Goal: Information Seeking & Learning: Learn about a topic

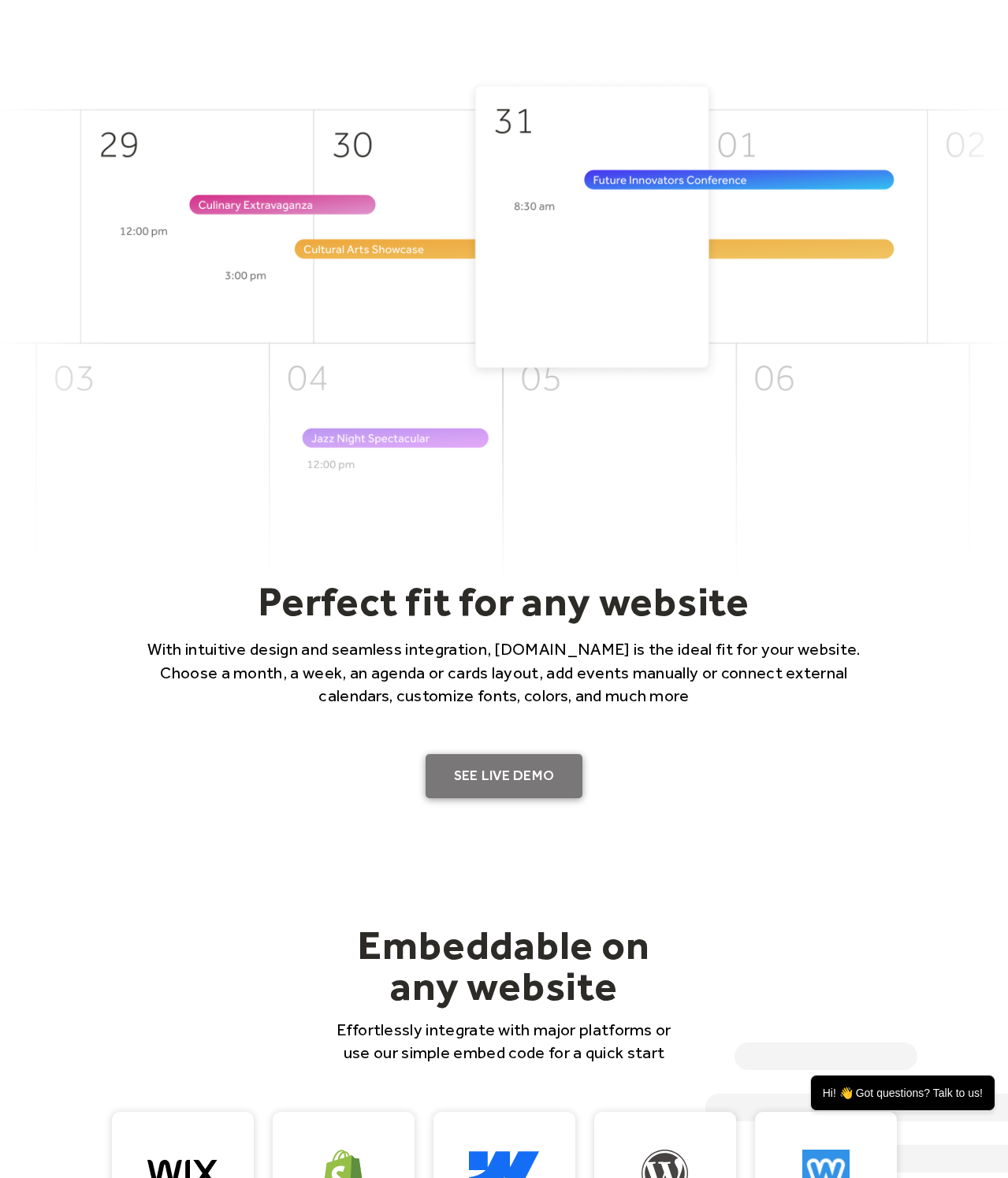
scroll to position [470, 0]
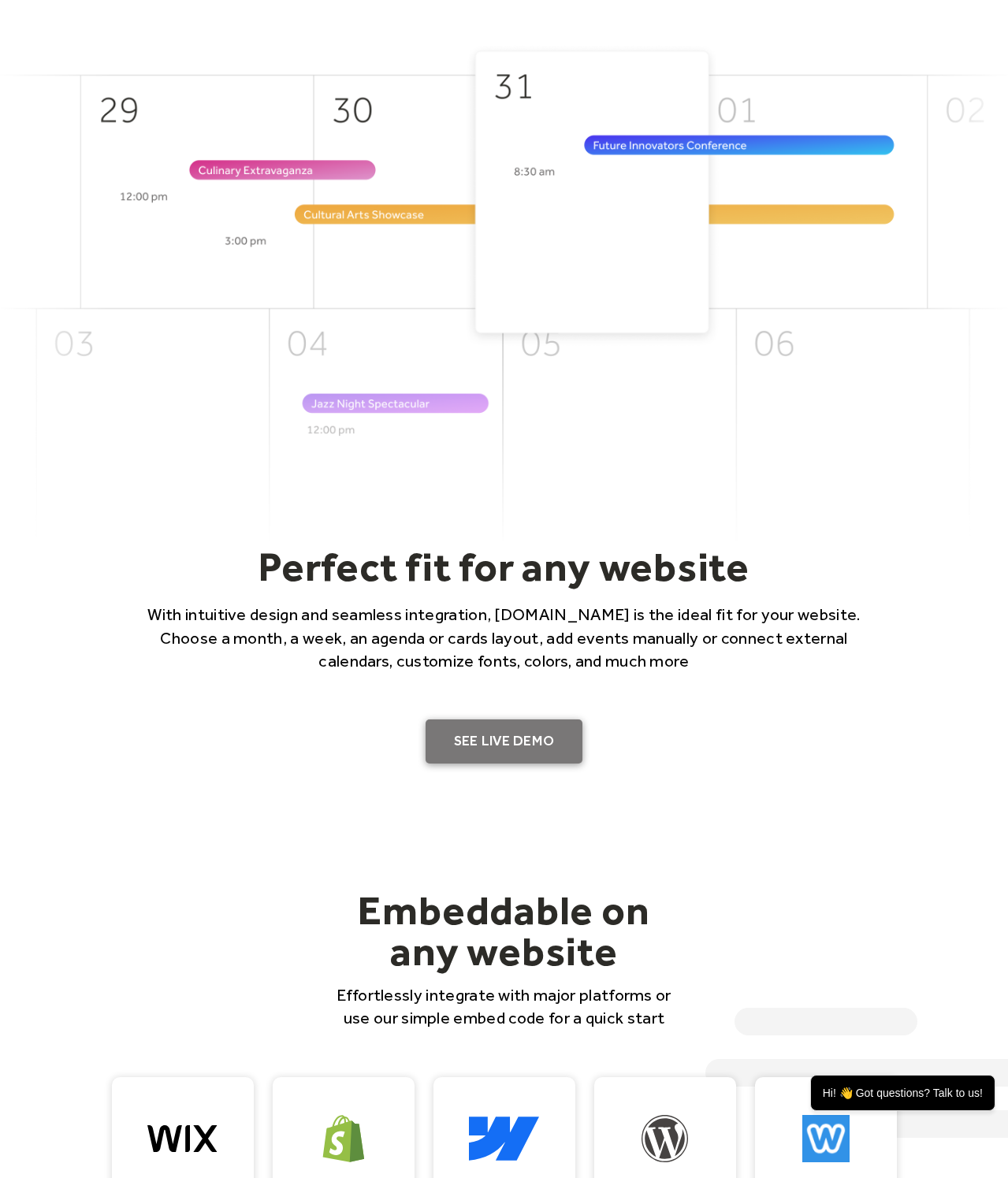
click at [513, 729] on link "SEE LIVE DEMO" at bounding box center [504, 741] width 158 height 44
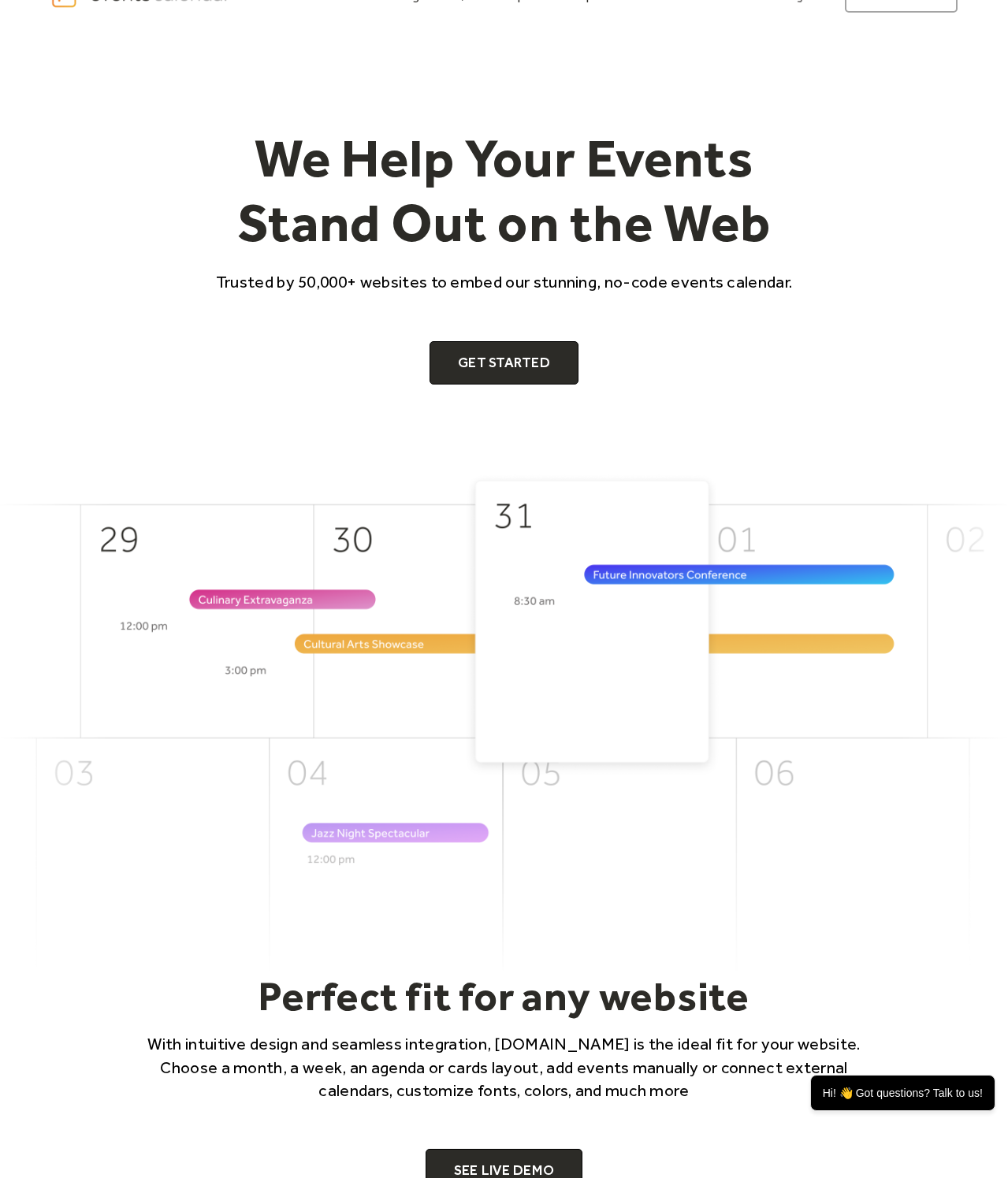
scroll to position [31, 0]
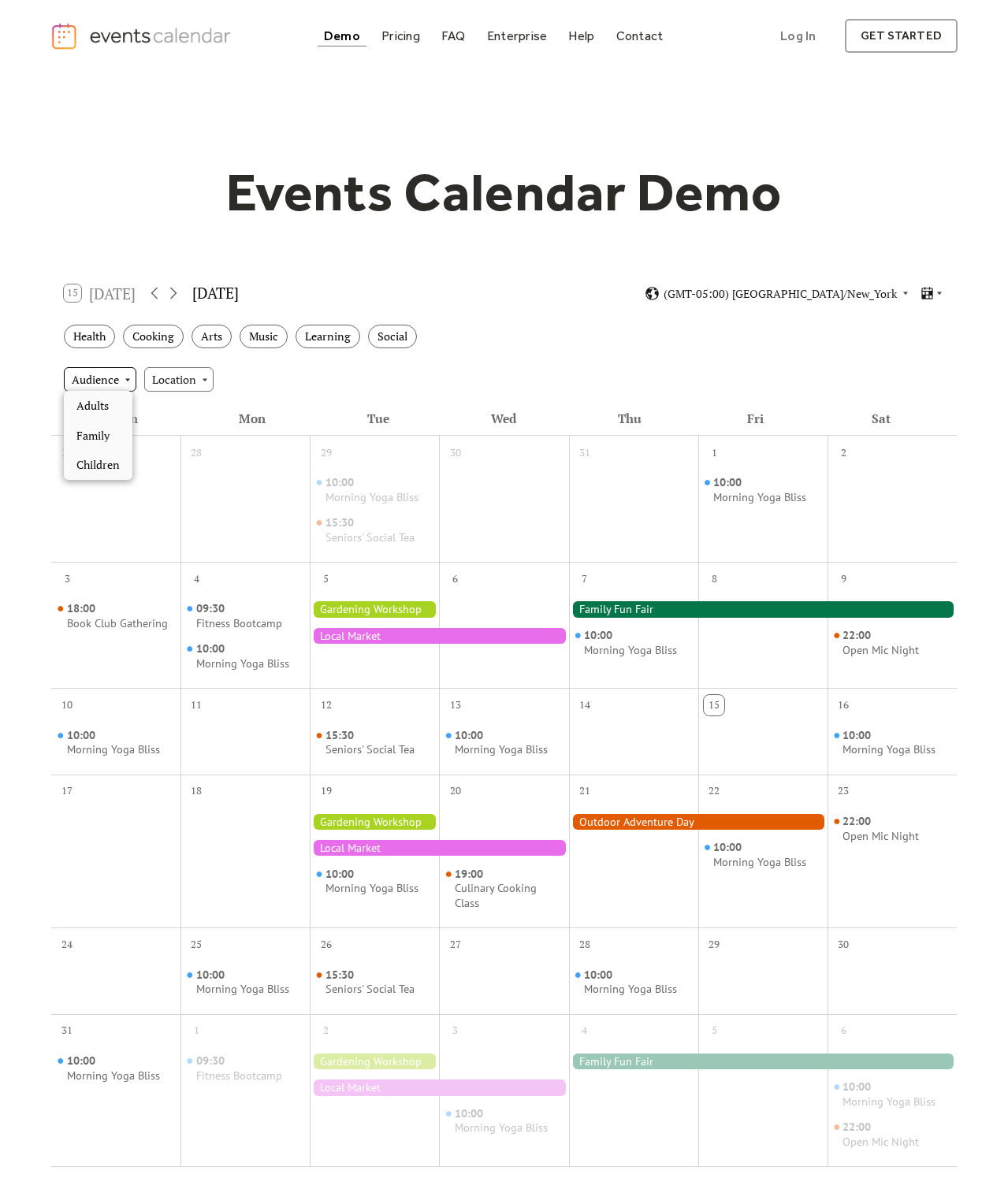
click at [122, 379] on div "Audience" at bounding box center [100, 379] width 72 height 23
click at [275, 366] on div "Audience Location" at bounding box center [504, 379] width 905 height 43
click at [176, 295] on icon at bounding box center [172, 292] width 19 height 19
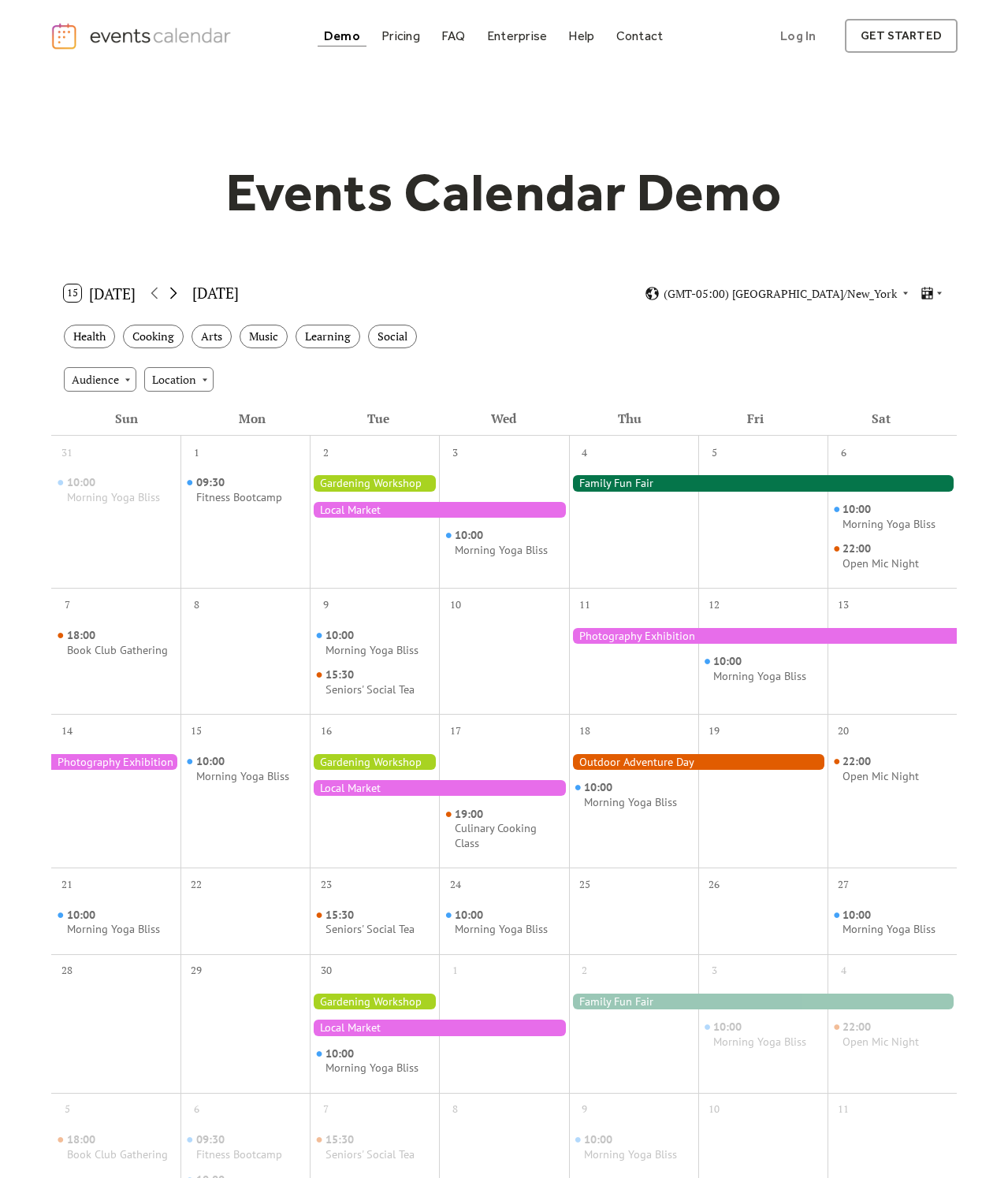
click at [176, 295] on icon at bounding box center [172, 292] width 19 height 19
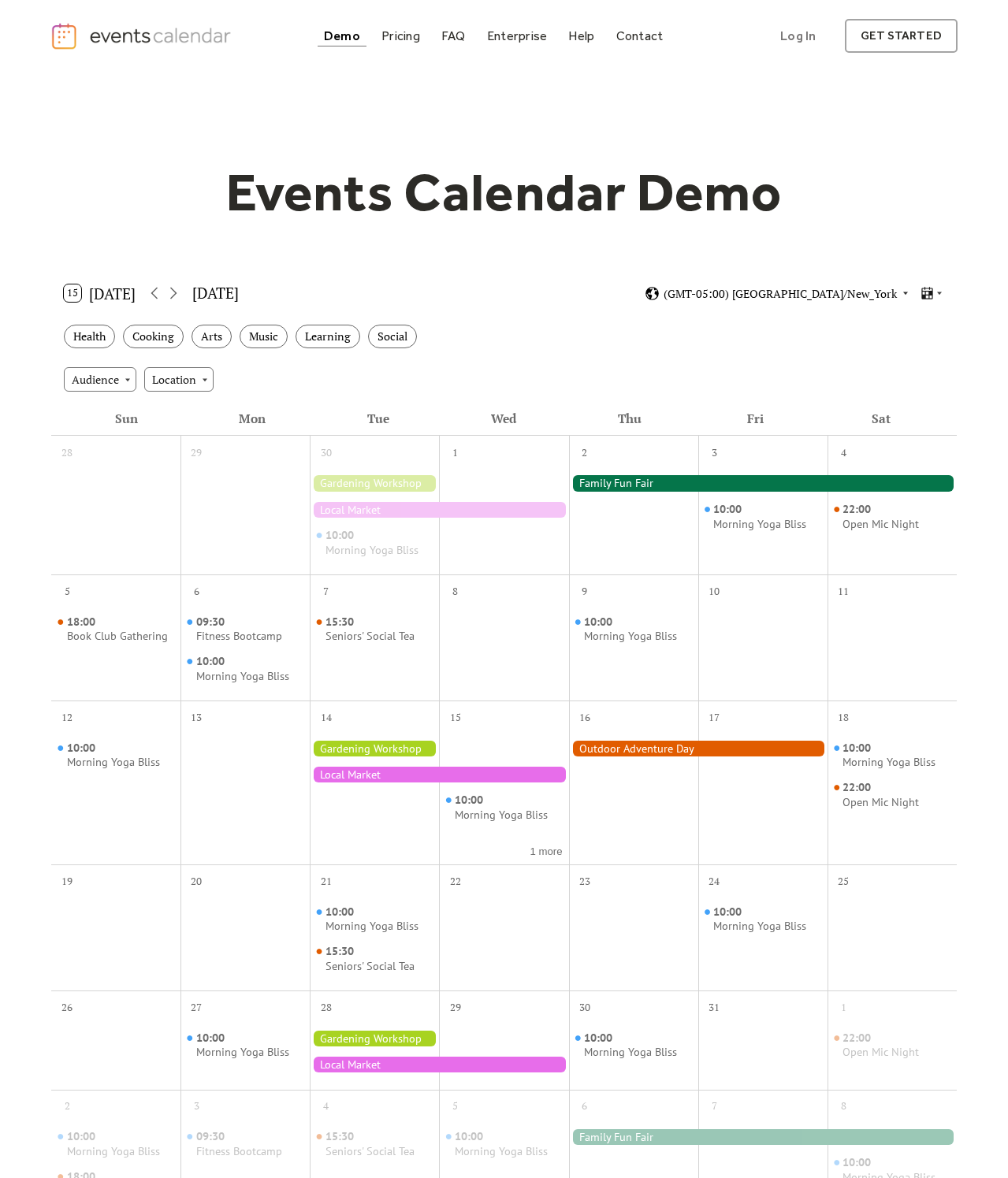
click at [885, 288] on span "(GMT-05:00) America/New_York" at bounding box center [779, 293] width 233 height 11
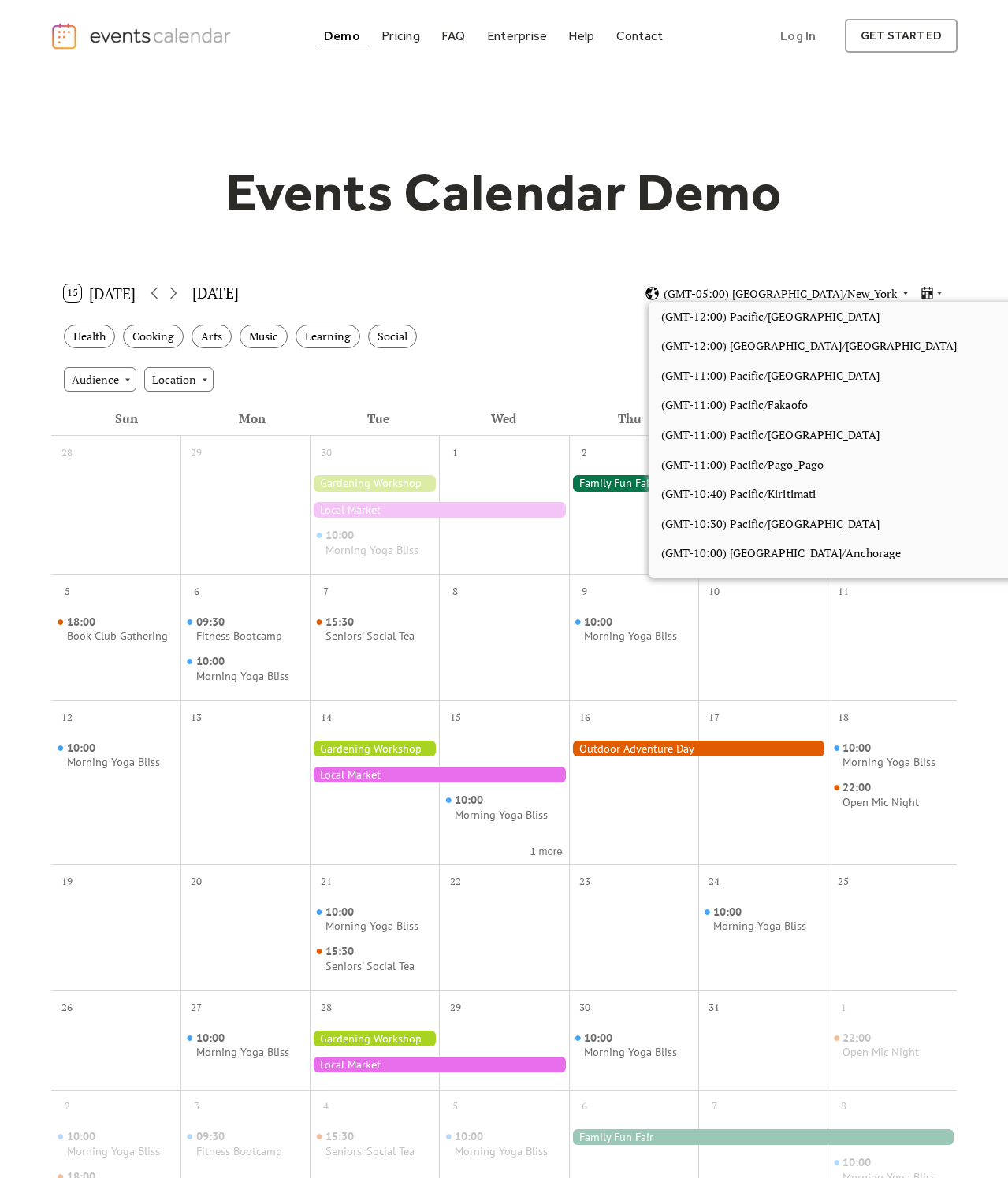
scroll to position [1312, 0]
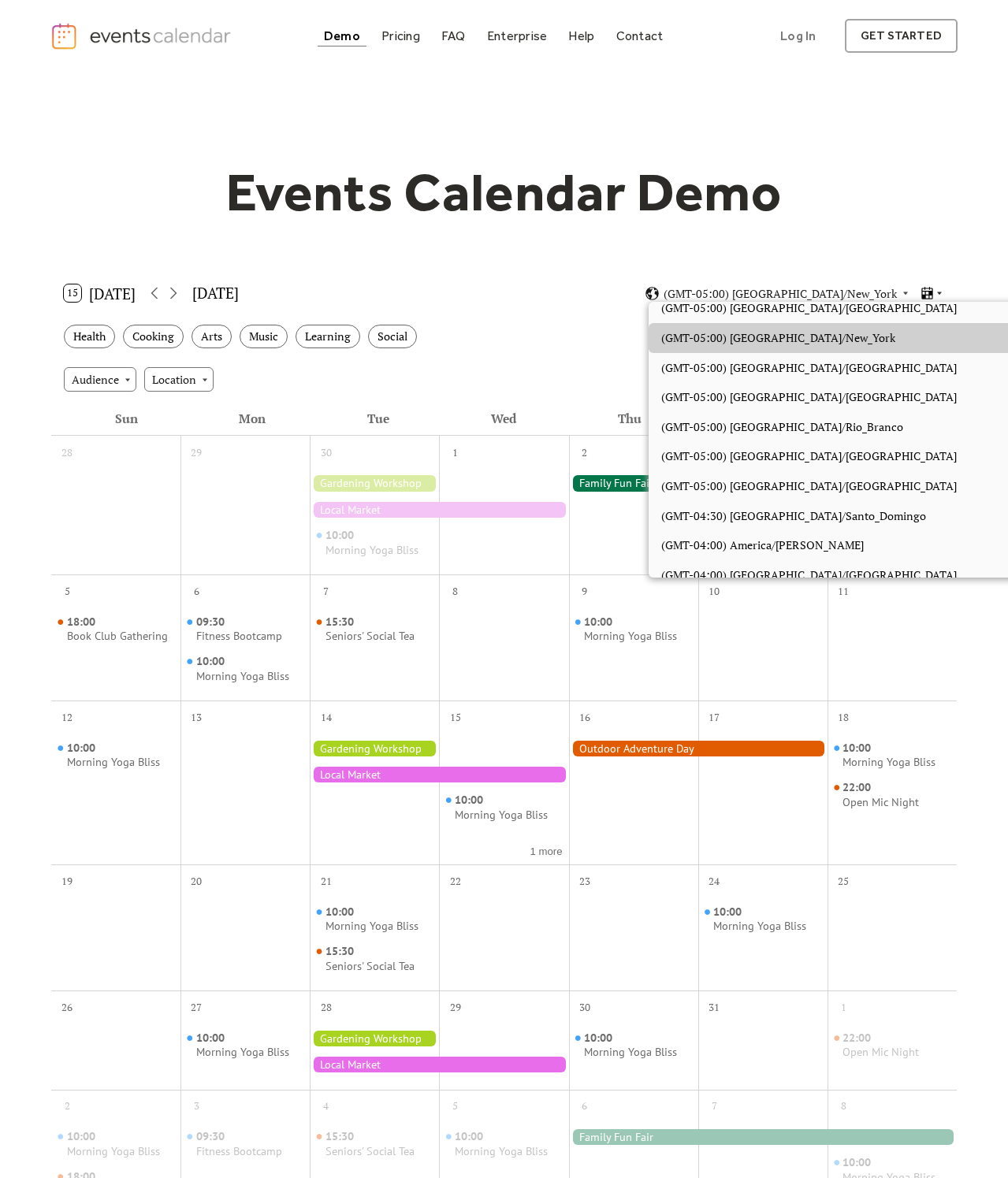
click at [942, 292] on icon at bounding box center [939, 293] width 10 height 10
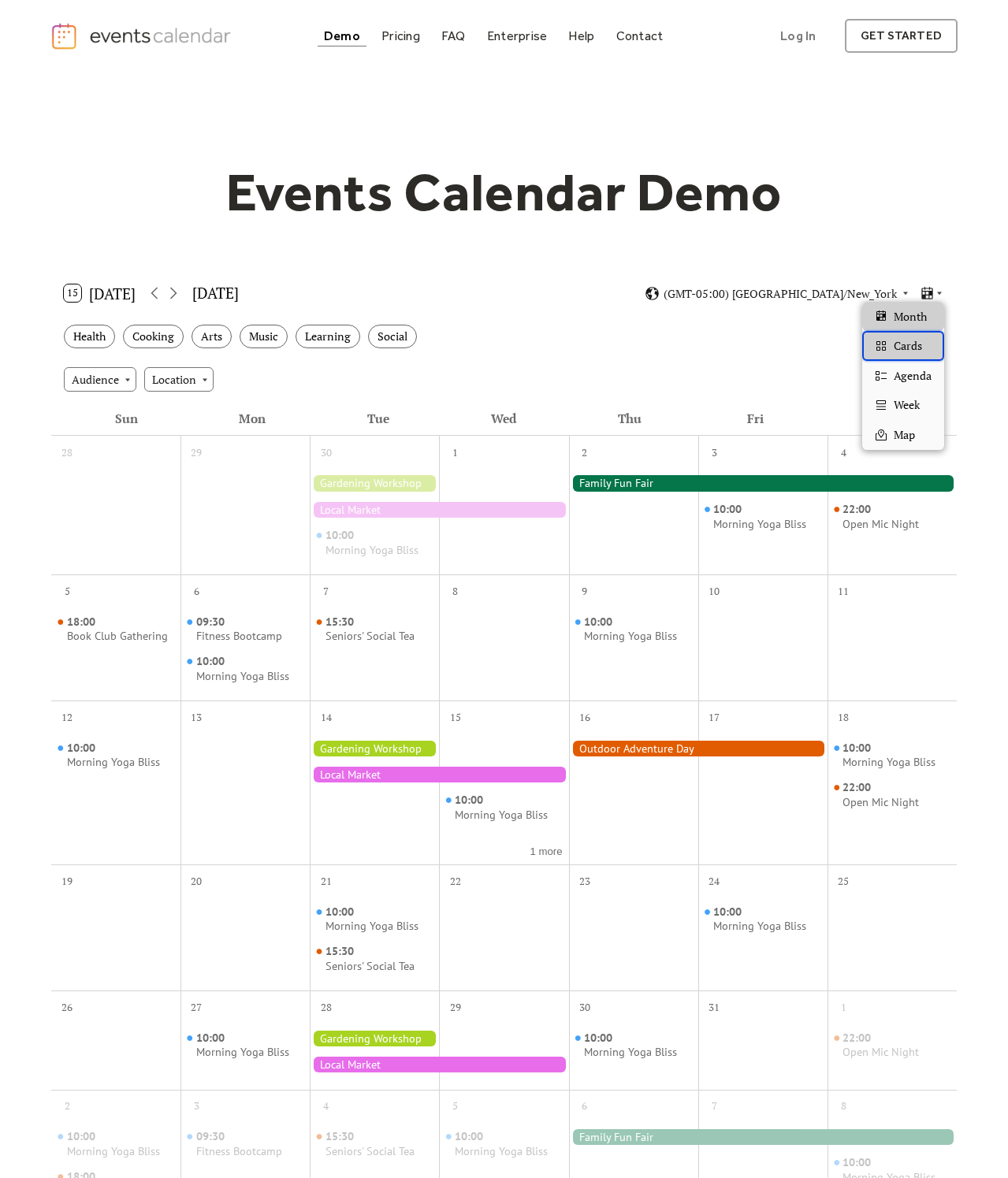
click at [916, 351] on span "Cards" at bounding box center [907, 346] width 28 height 18
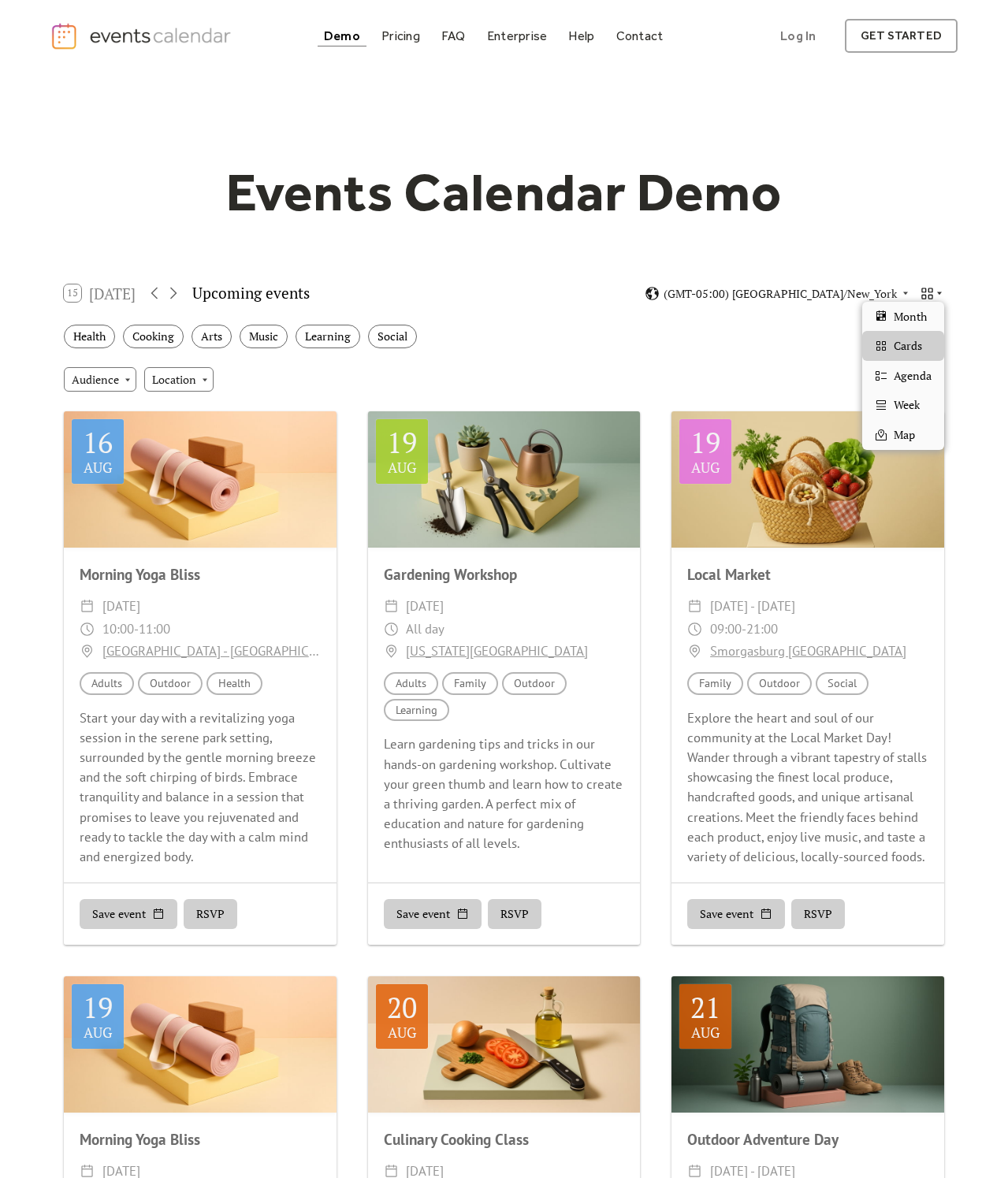
click at [938, 290] on icon at bounding box center [939, 293] width 10 height 10
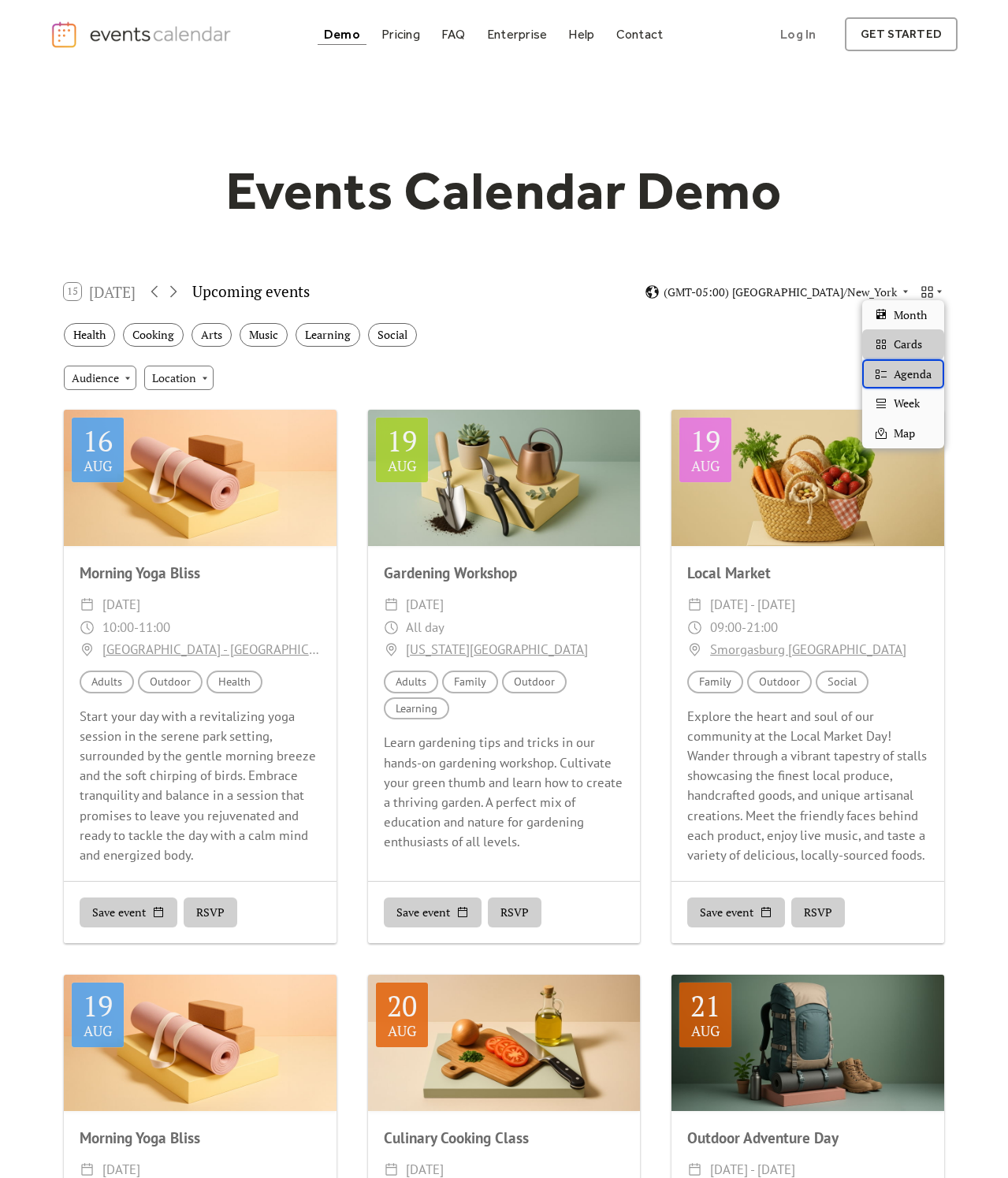
click at [919, 370] on span "Agenda" at bounding box center [912, 374] width 38 height 18
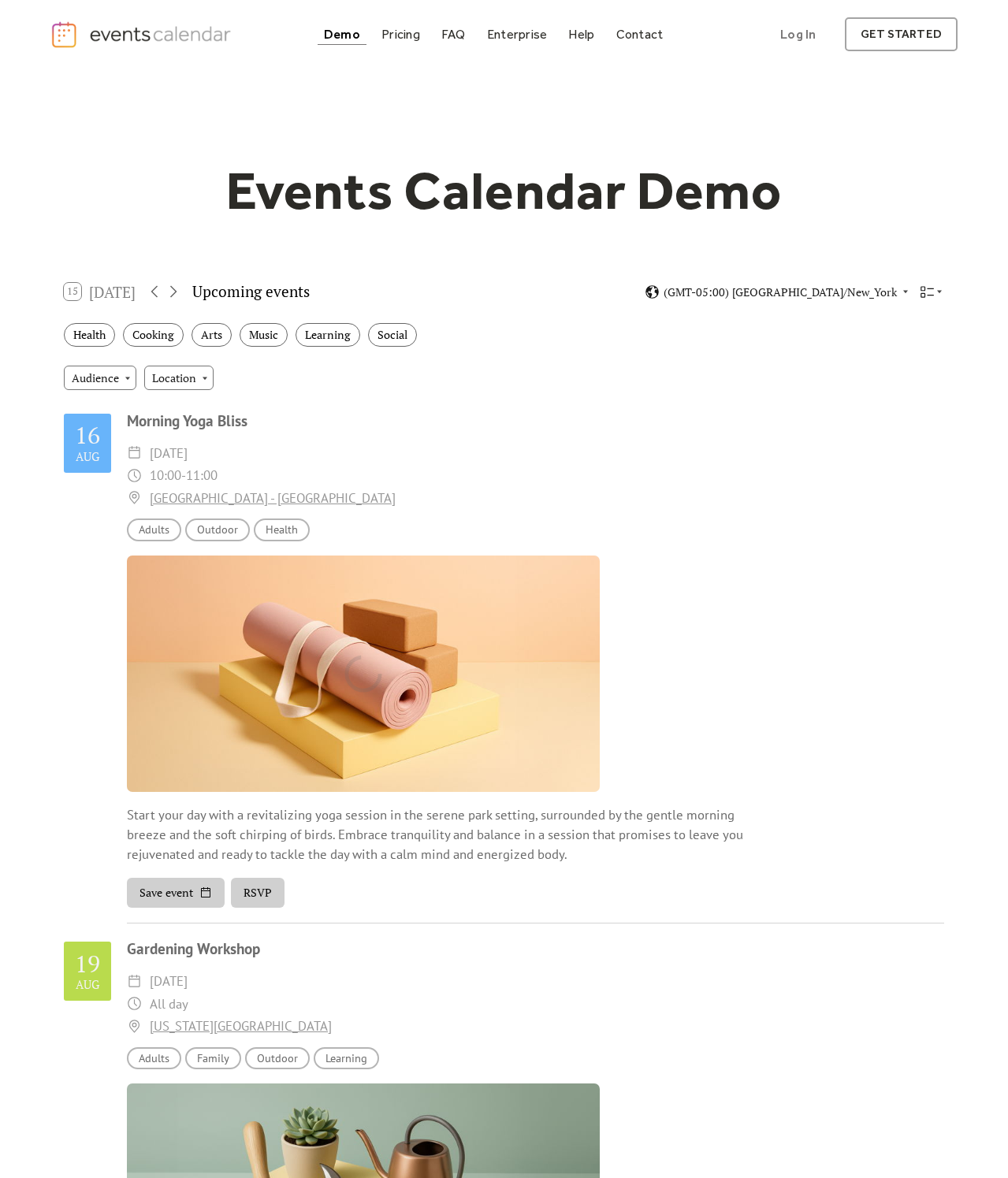
scroll to position [0, 0]
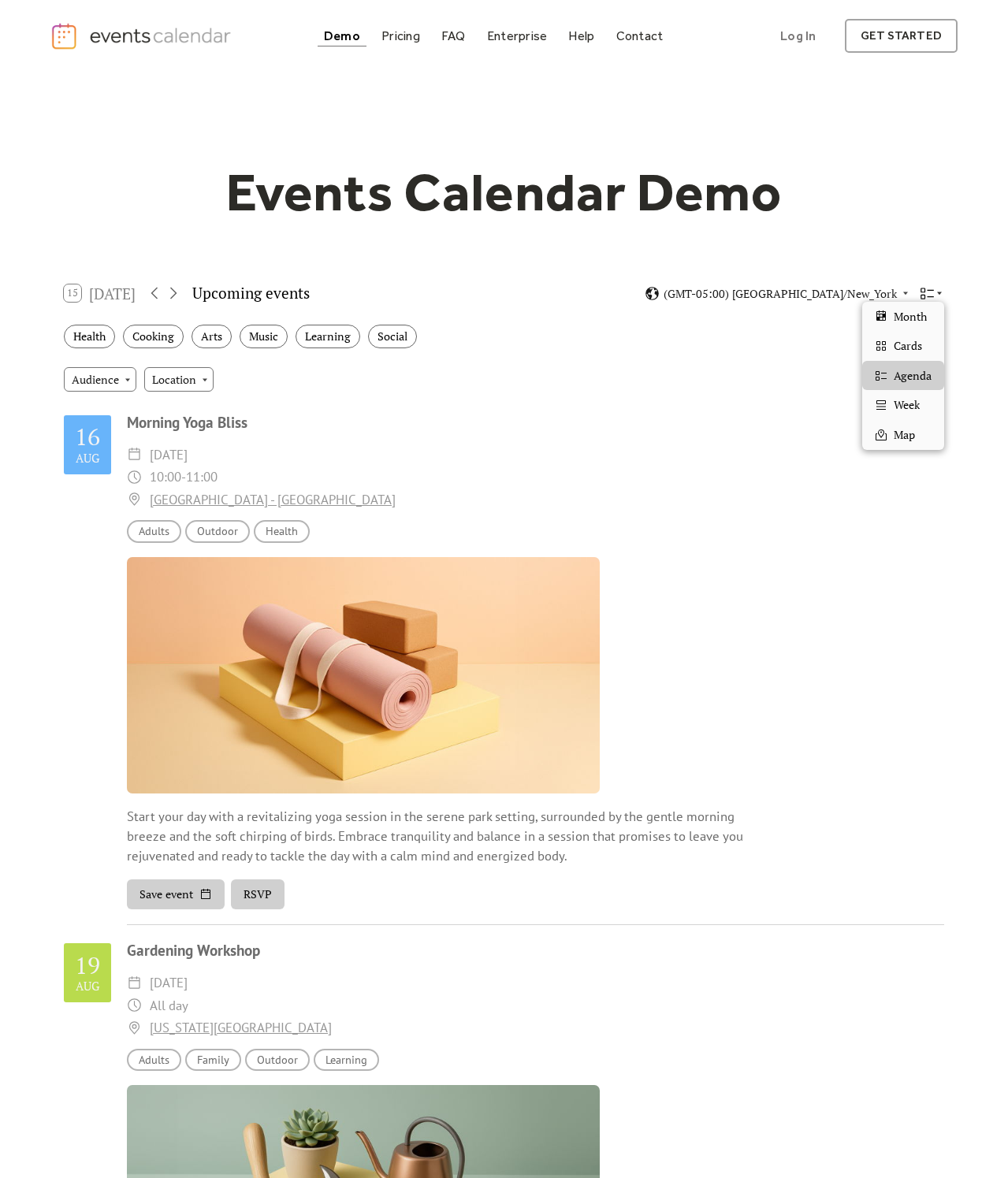
click at [934, 293] on icon at bounding box center [939, 293] width 10 height 10
click at [926, 343] on div "Cards" at bounding box center [903, 346] width 82 height 30
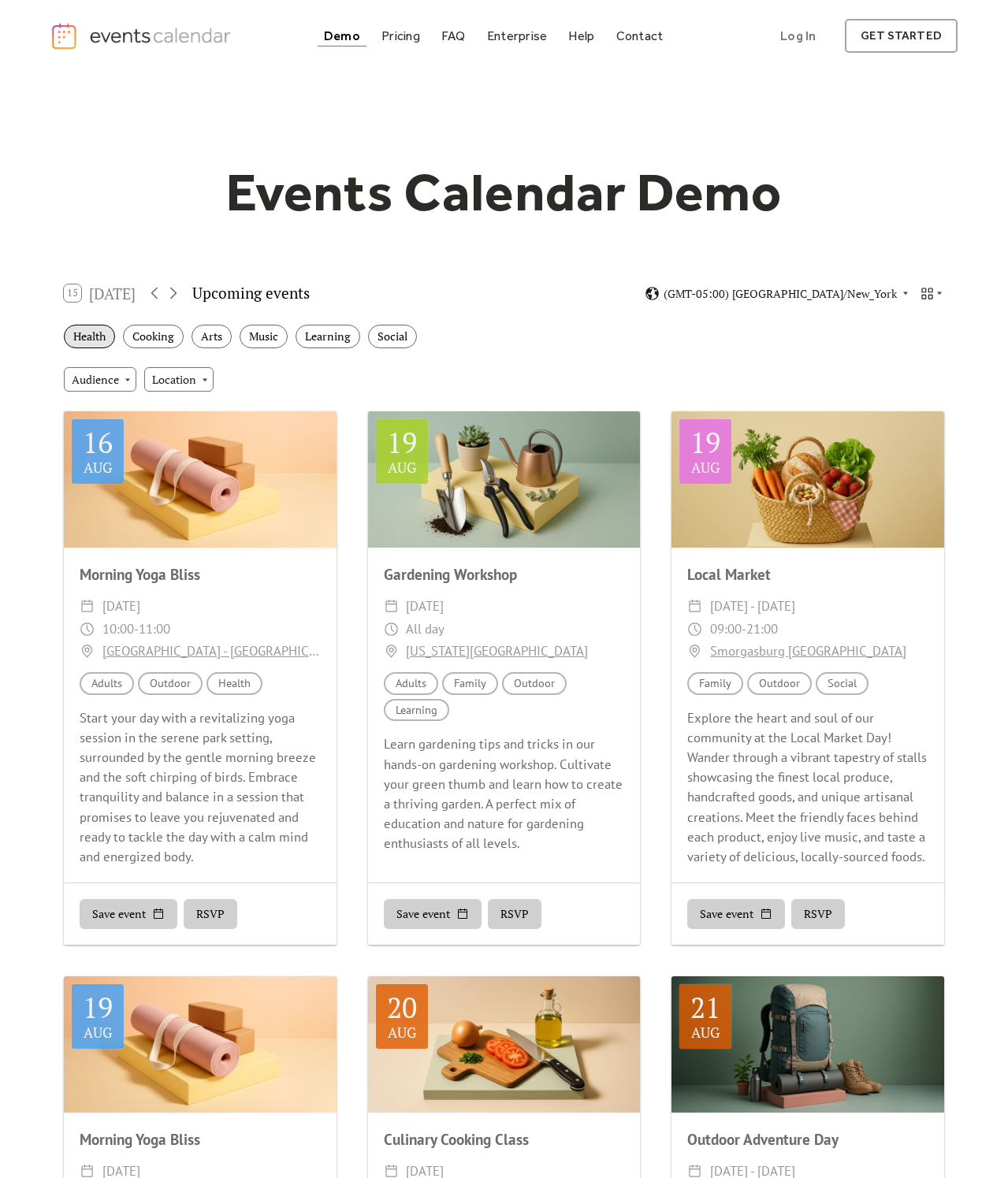
click at [101, 332] on div "Health" at bounding box center [90, 336] width 52 height 24
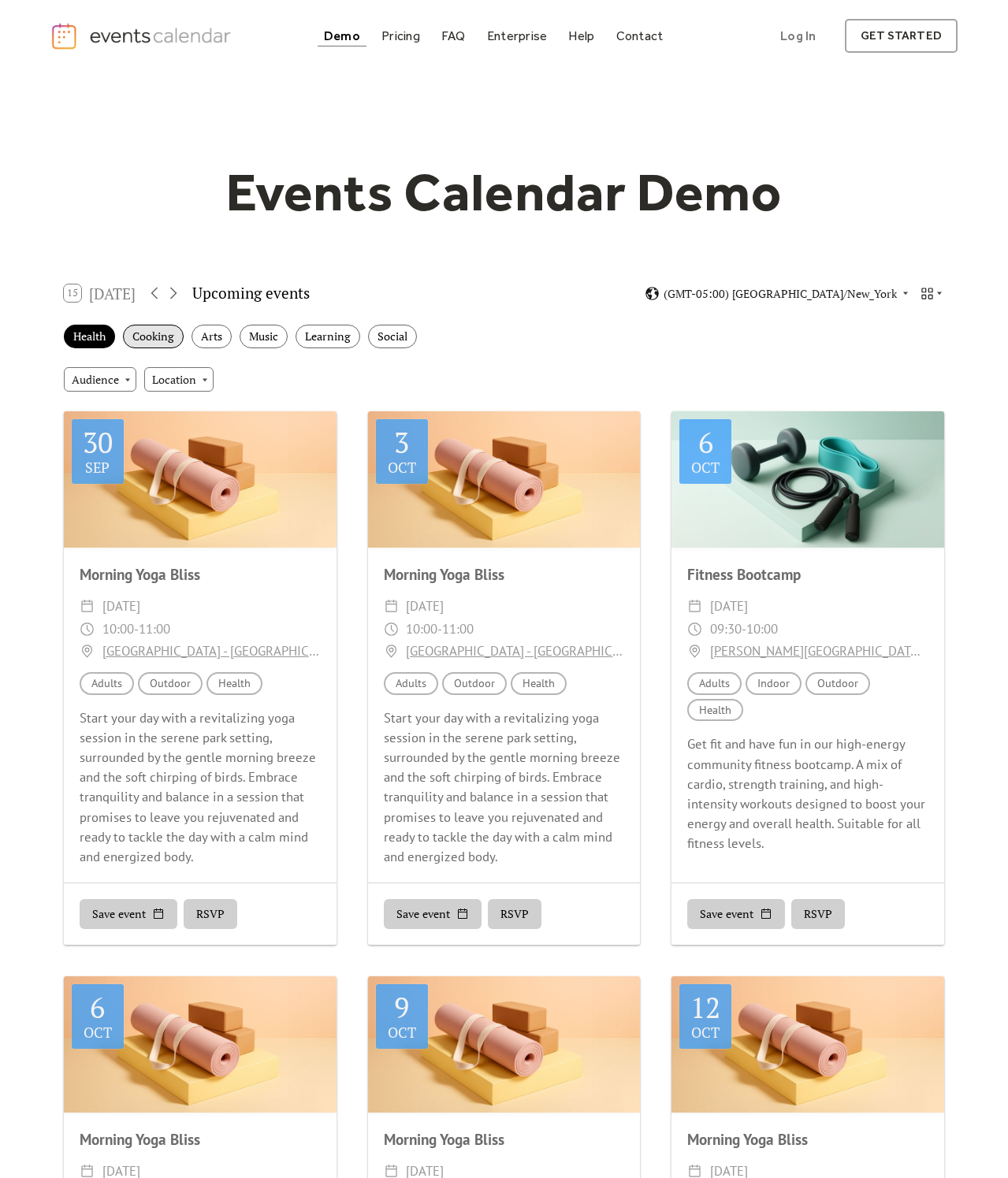
click at [131, 331] on div "Cooking" at bounding box center [153, 336] width 60 height 24
click at [212, 333] on div "Arts" at bounding box center [211, 336] width 40 height 24
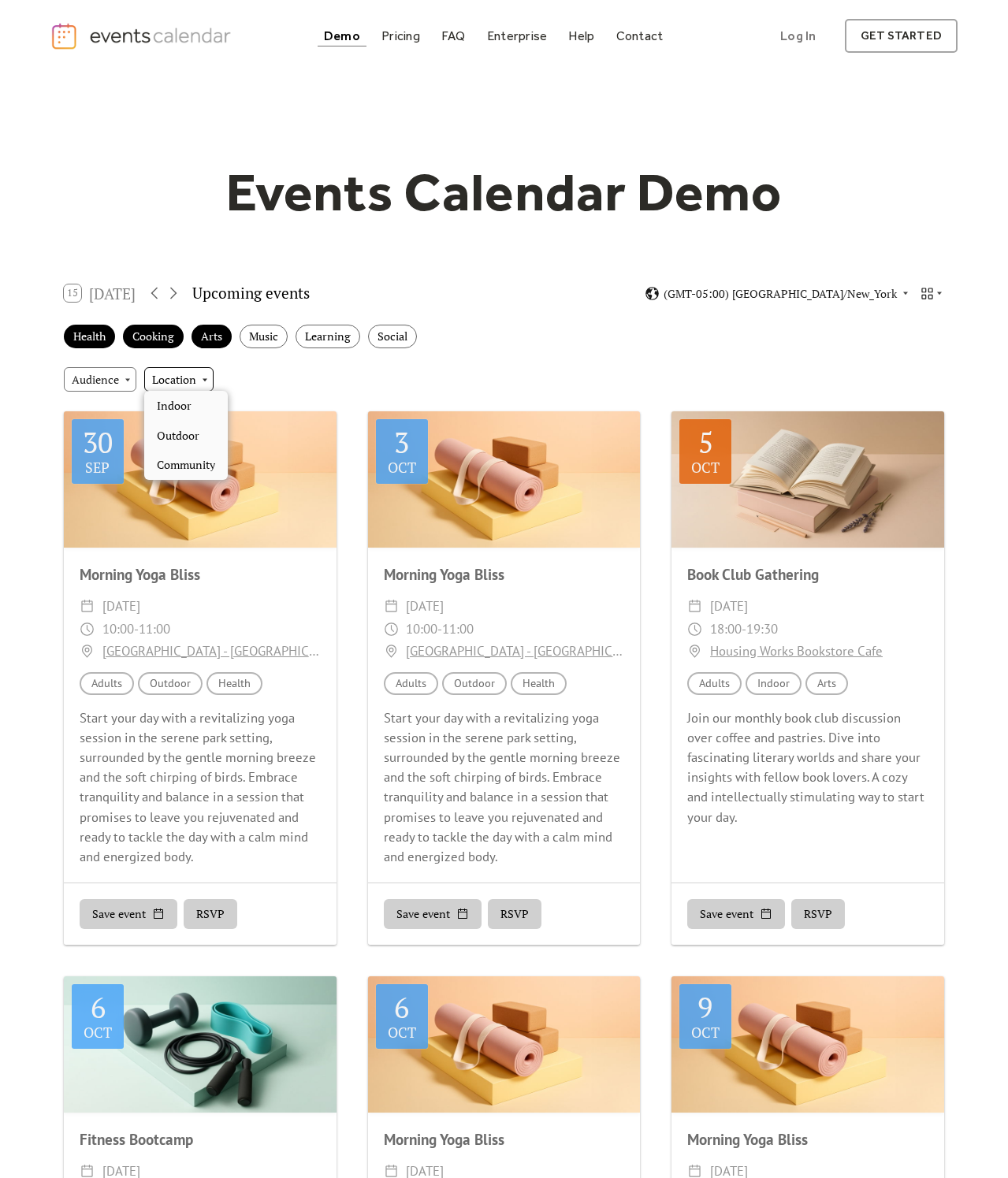
click at [196, 369] on div "Location" at bounding box center [178, 379] width 69 height 23
click at [197, 404] on div "Indoor" at bounding box center [186, 405] width 84 height 30
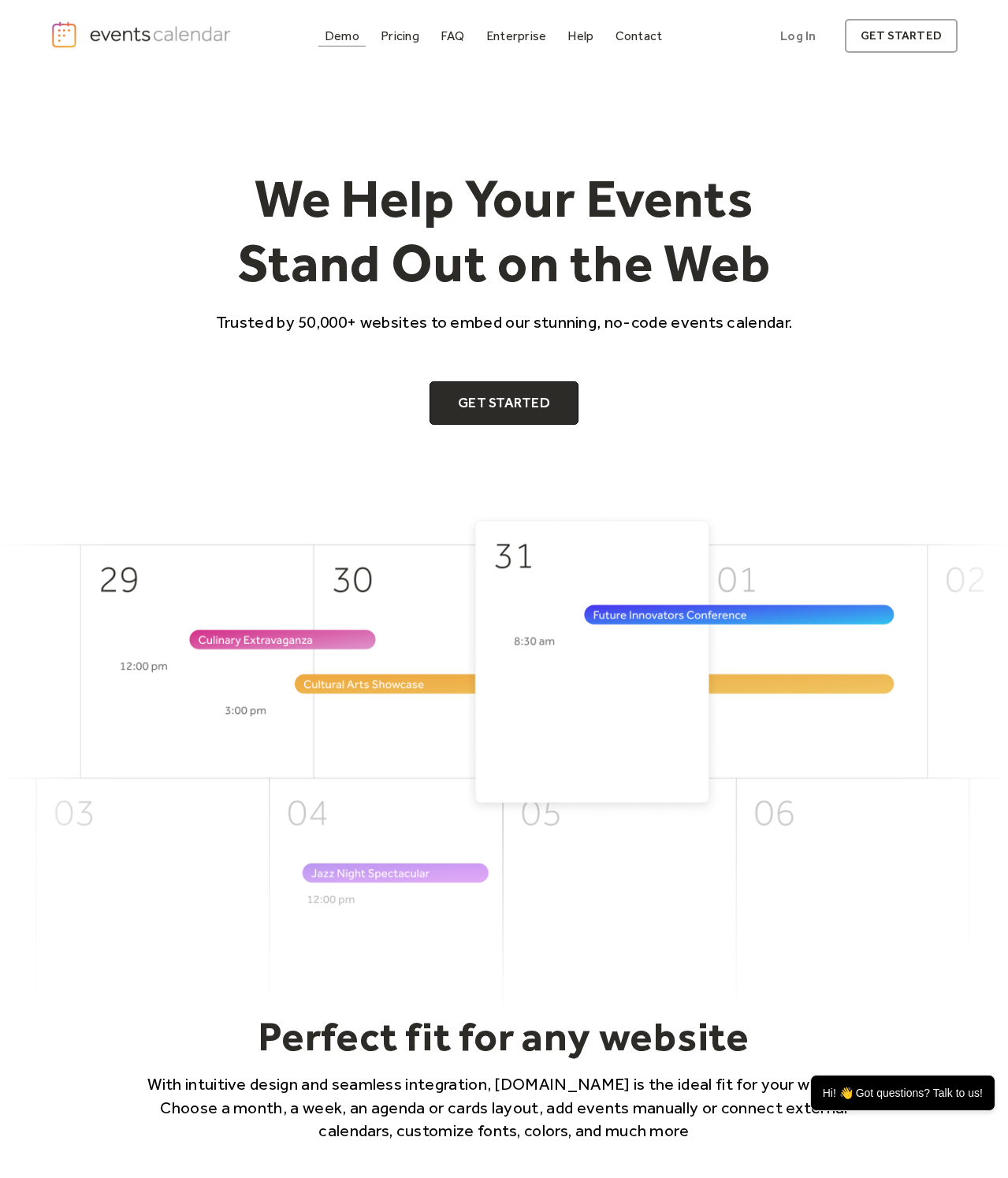
click at [348, 35] on div "Demo" at bounding box center [342, 35] width 35 height 9
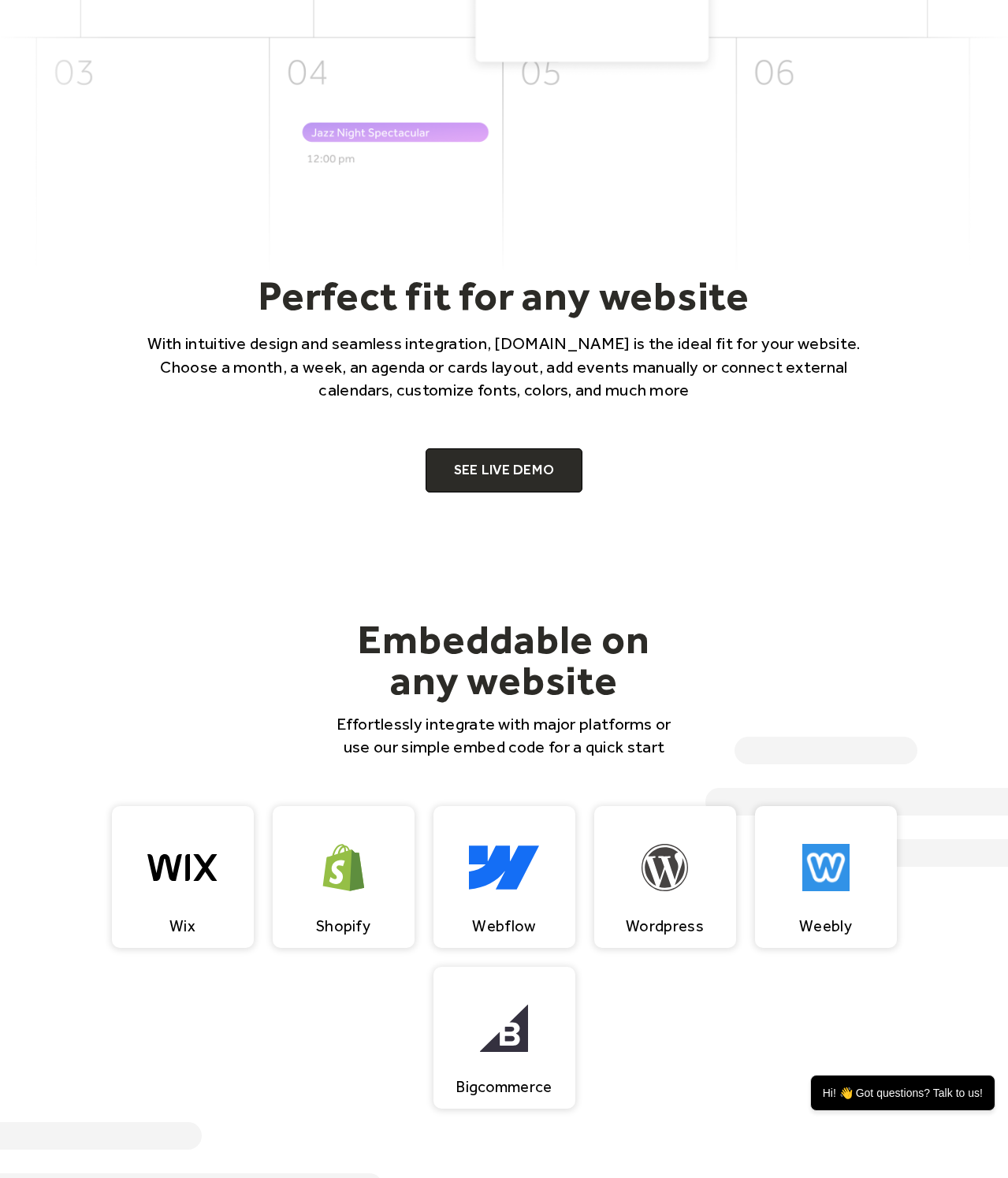
scroll to position [748, 0]
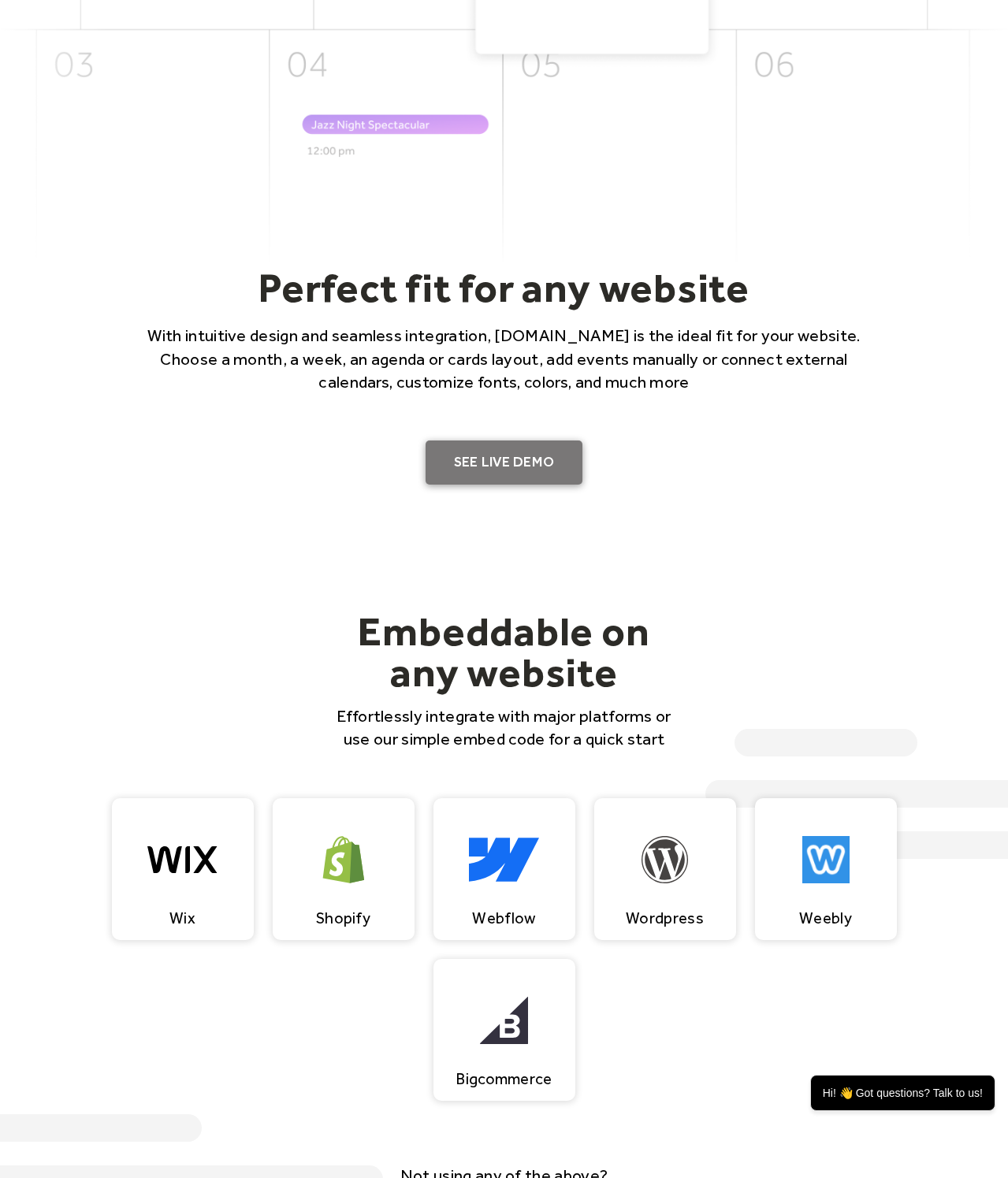
click at [534, 450] on link "SEE LIVE DEMO" at bounding box center [504, 462] width 158 height 44
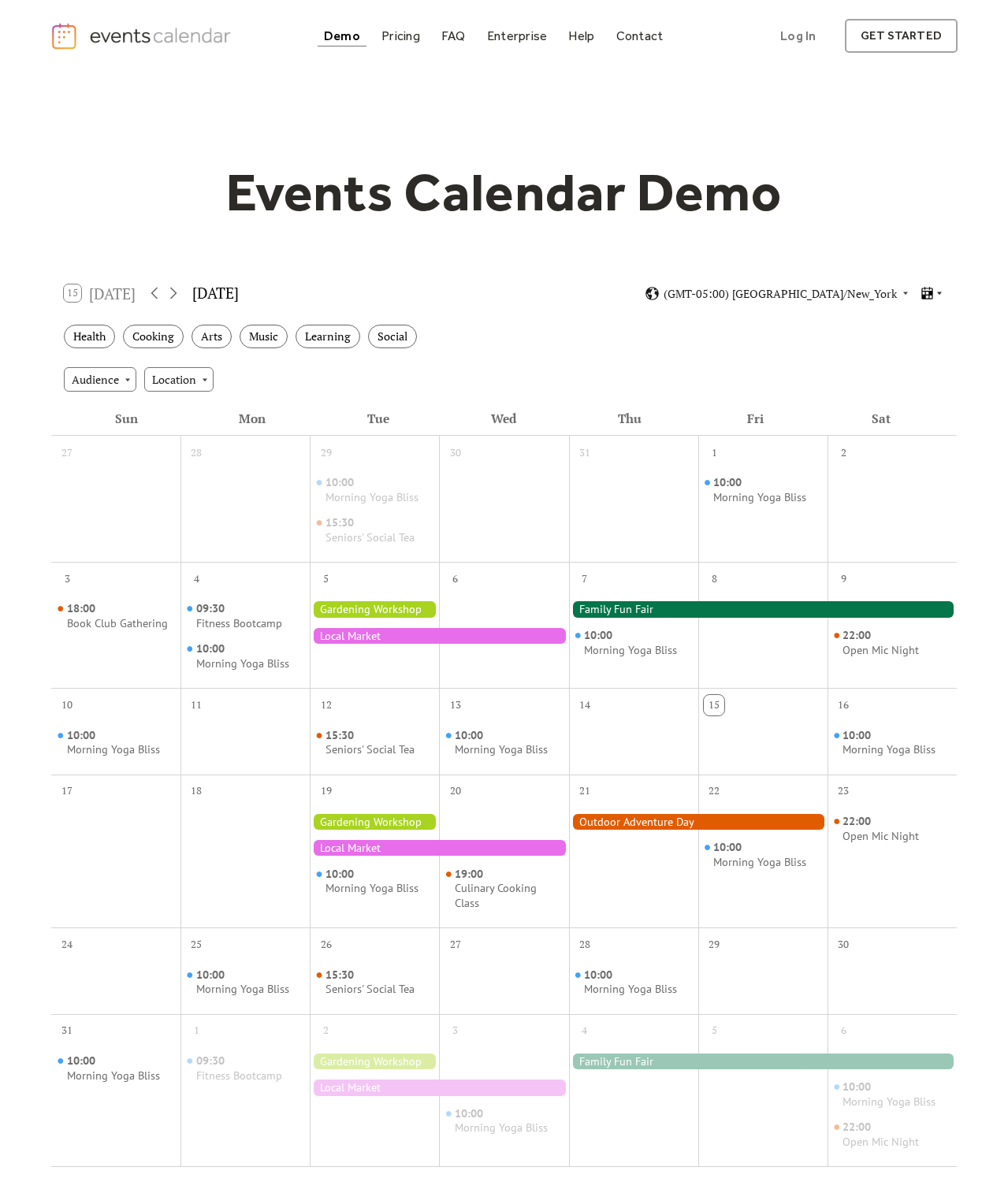
click at [938, 286] on div at bounding box center [931, 293] width 24 height 15
click at [909, 406] on span "Week" at bounding box center [906, 405] width 26 height 18
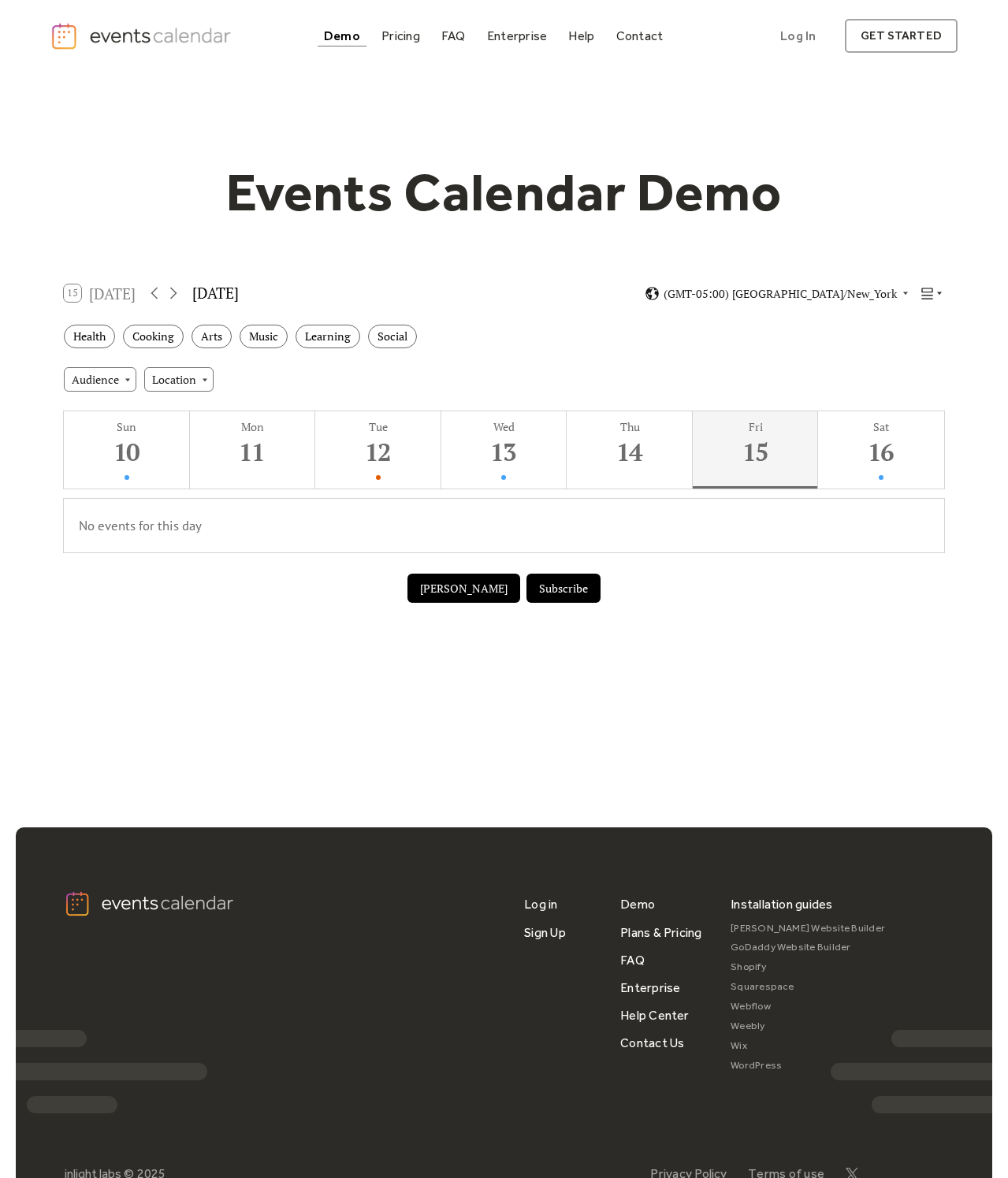
click at [924, 291] on icon at bounding box center [926, 293] width 15 height 15
click at [205, 394] on div "Audience Location" at bounding box center [504, 379] width 905 height 43
click at [85, 335] on div "Health" at bounding box center [90, 336] width 52 height 24
click at [461, 586] on button "Submit Event" at bounding box center [464, 589] width 113 height 30
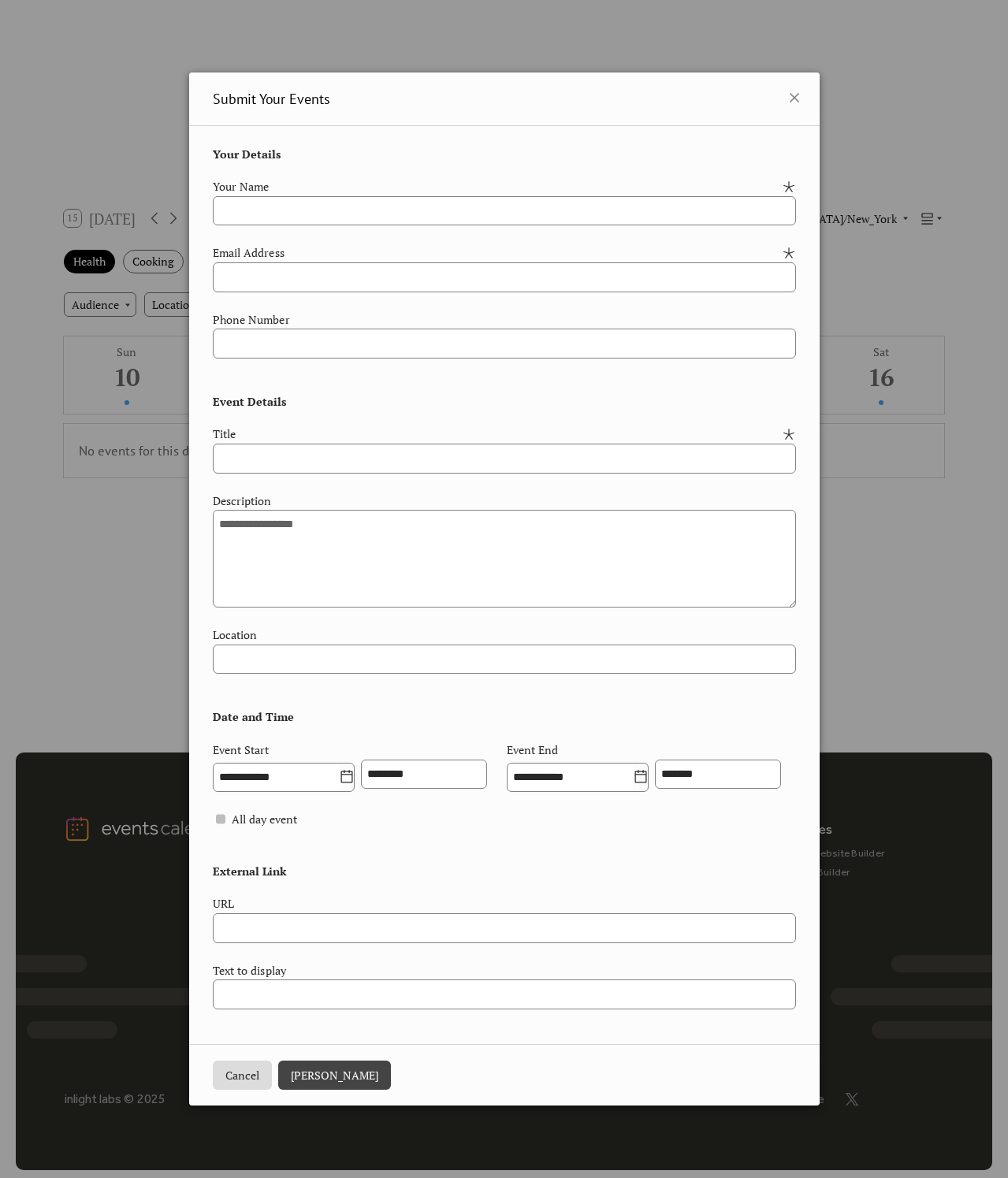
scroll to position [73, 0]
click at [798, 89] on icon at bounding box center [794, 97] width 19 height 19
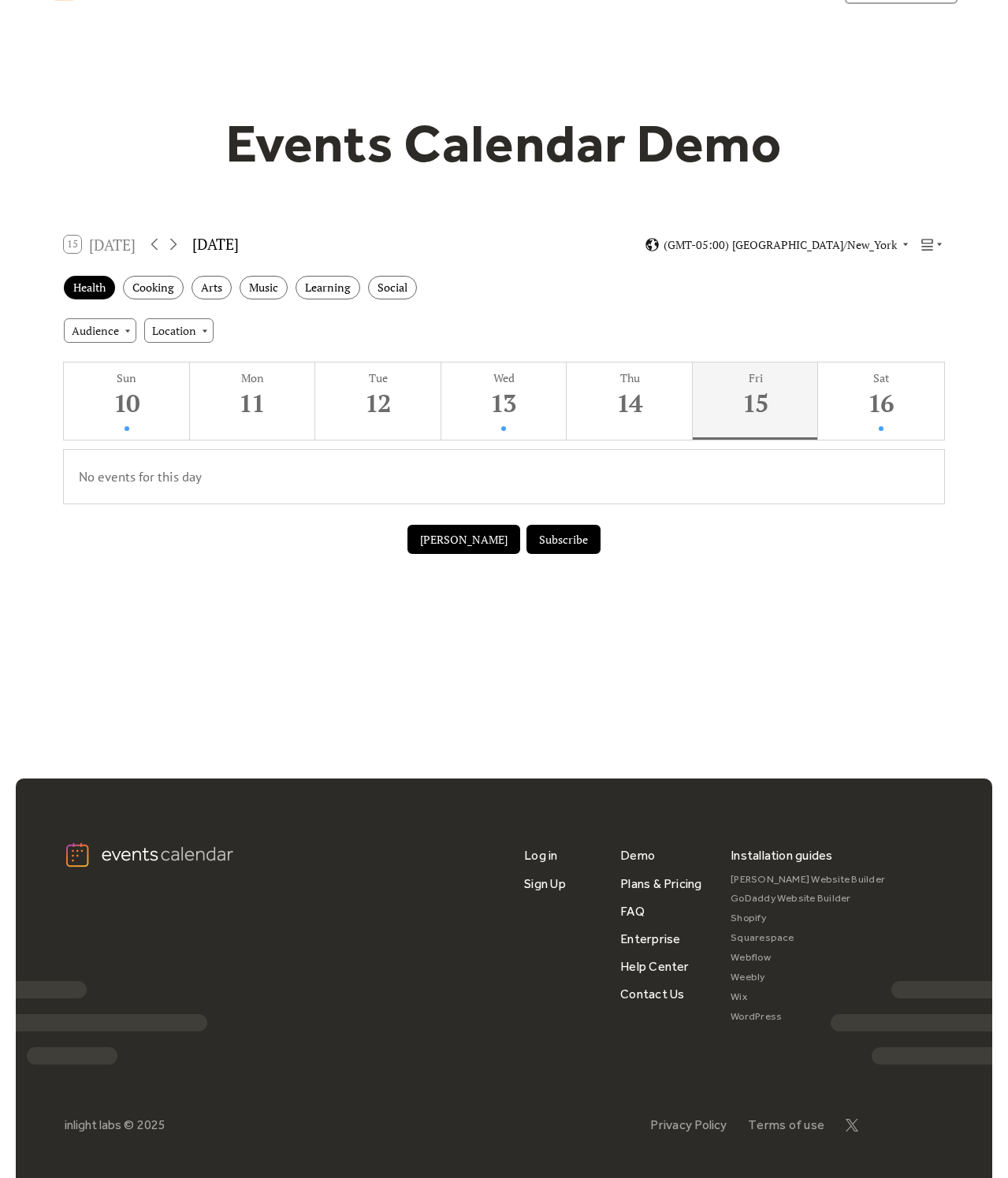
scroll to position [45, 0]
